Goal: Task Accomplishment & Management: Manage account settings

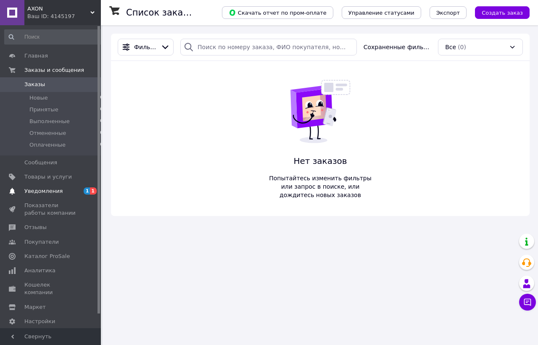
click at [63, 188] on span "Уведомления" at bounding box center [50, 191] width 53 height 8
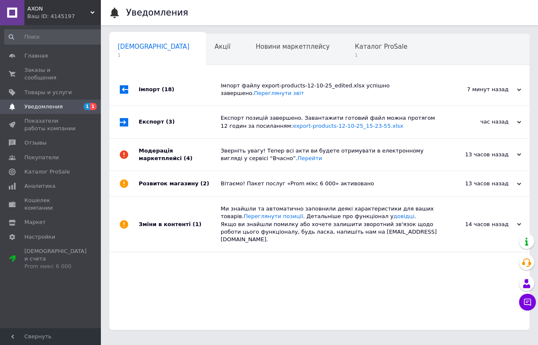
scroll to position [0, 1]
click at [49, 73] on span "Заказы и сообщения" at bounding box center [50, 73] width 53 height 15
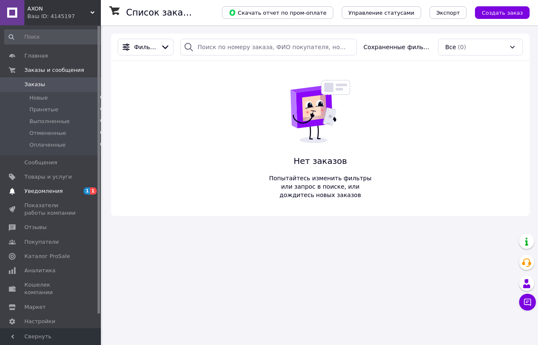
click at [87, 192] on span "1" at bounding box center [87, 190] width 7 height 7
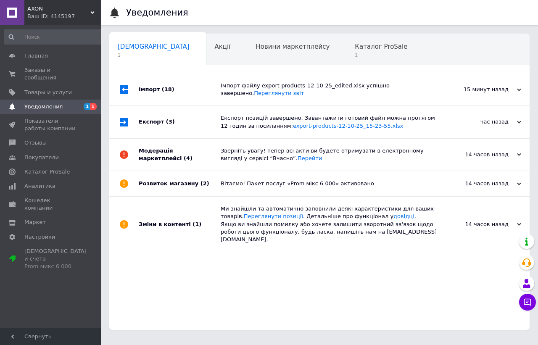
scroll to position [0, 1]
click at [195, 96] on div "Імпорт (18)" at bounding box center [180, 90] width 82 height 32
click at [196, 132] on div "Експорт (3)" at bounding box center [180, 122] width 82 height 32
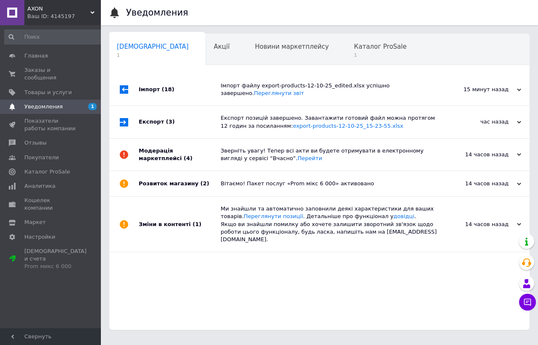
click at [200, 155] on div "Модерація маркетплейсі (4)" at bounding box center [180, 155] width 82 height 32
click at [208, 180] on div "Розвиток магазину (2)" at bounding box center [180, 183] width 82 height 25
click at [207, 180] on div "Розвиток магазину (2)" at bounding box center [180, 183] width 82 height 25
click at [209, 210] on div "Зміни в контенті (1)" at bounding box center [180, 224] width 82 height 55
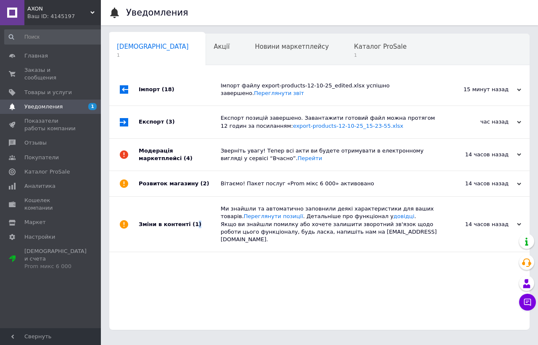
click at [209, 211] on div "Зміни в контенті (1)" at bounding box center [180, 224] width 82 height 55
